Goal: Book appointment/travel/reservation

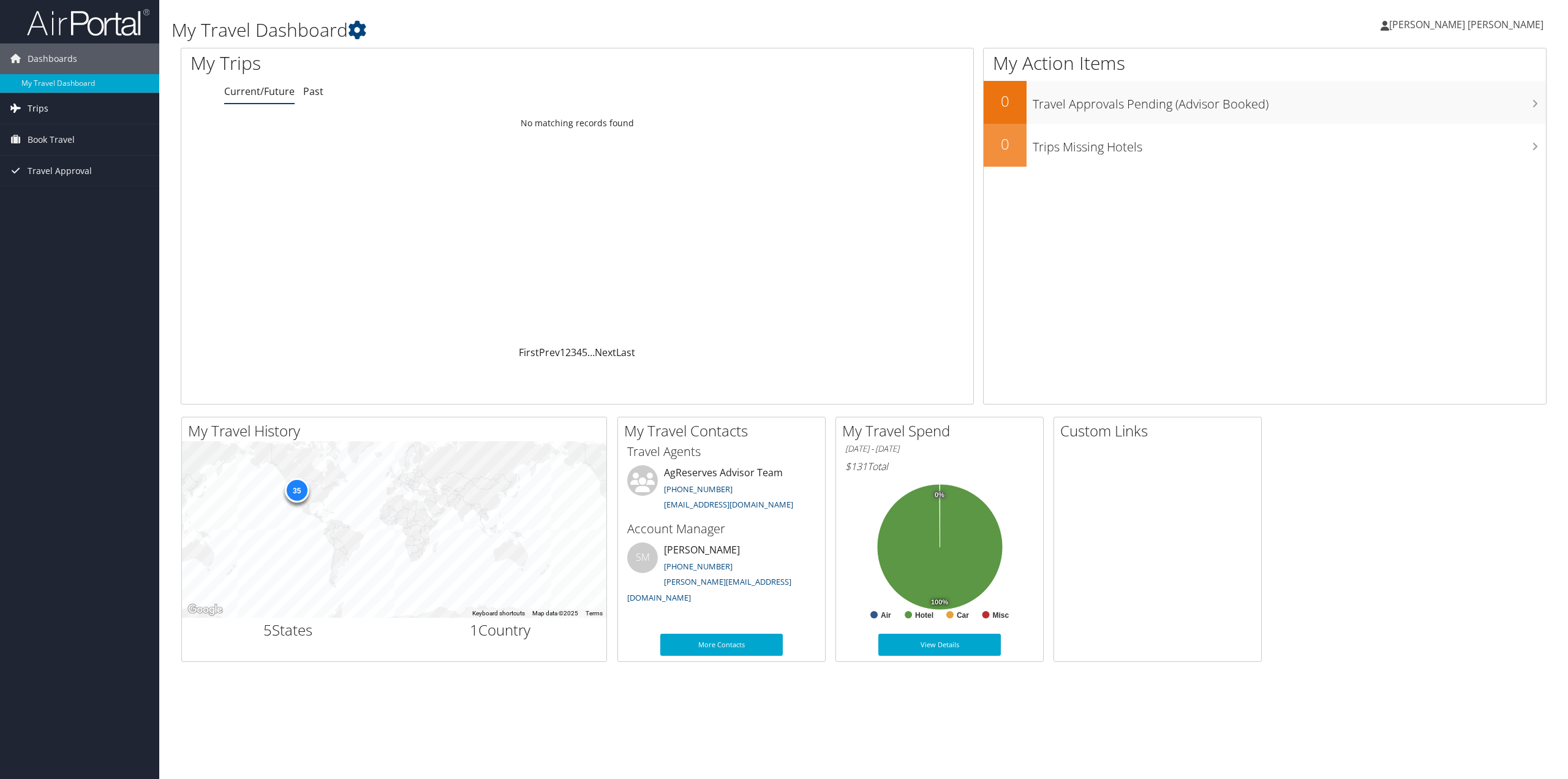
click at [36, 109] on span "Trips" at bounding box center [38, 108] width 21 height 30
click at [75, 195] on link "Book Travel" at bounding box center [80, 195] width 159 height 30
click at [113, 254] on link "Book/Manage Online Trips" at bounding box center [80, 256] width 159 height 18
